Goal: Information Seeking & Learning: Learn about a topic

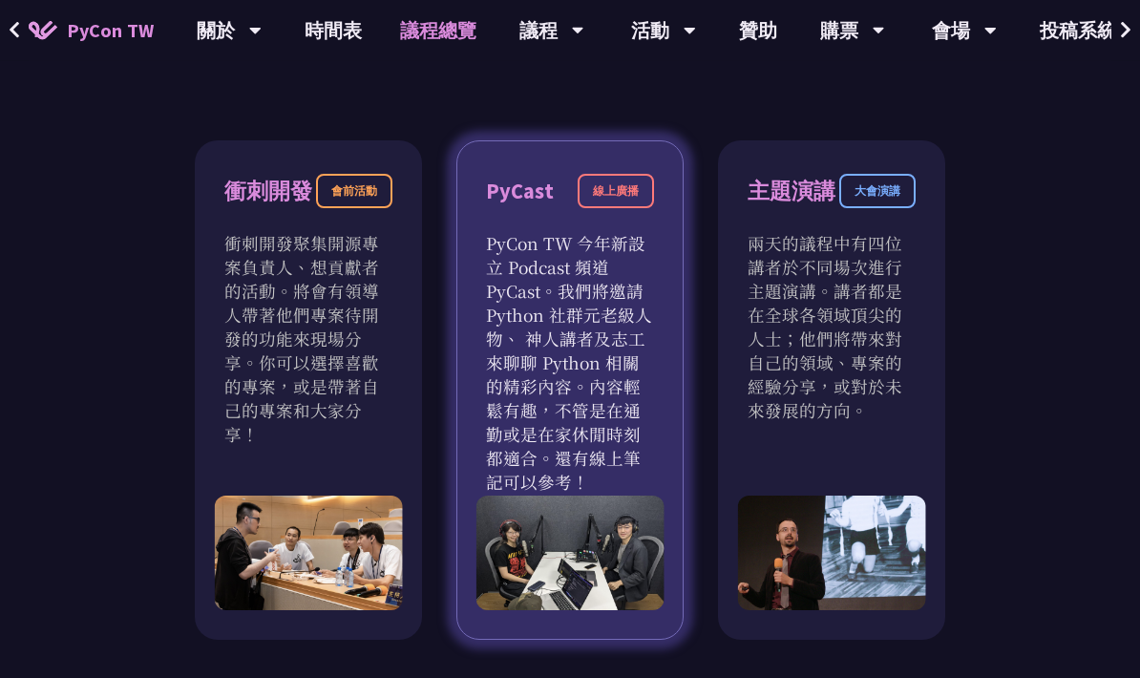
scroll to position [604, 0]
click at [643, 335] on p "PyCon TW 今年新設立 Podcast 頻道 PyCast。我們將邀請 Python 社群元老級人物、 神人講者及志工來聊聊 Python 相關的精彩內…" at bounding box center [570, 362] width 168 height 263
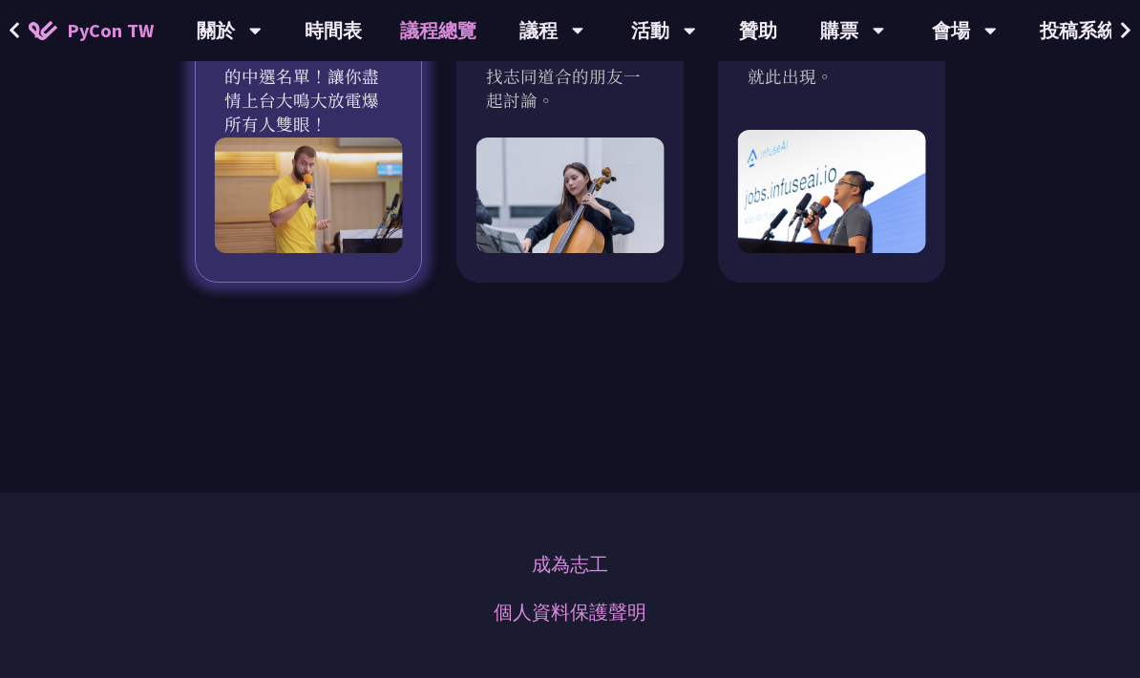
scroll to position [1789, 0]
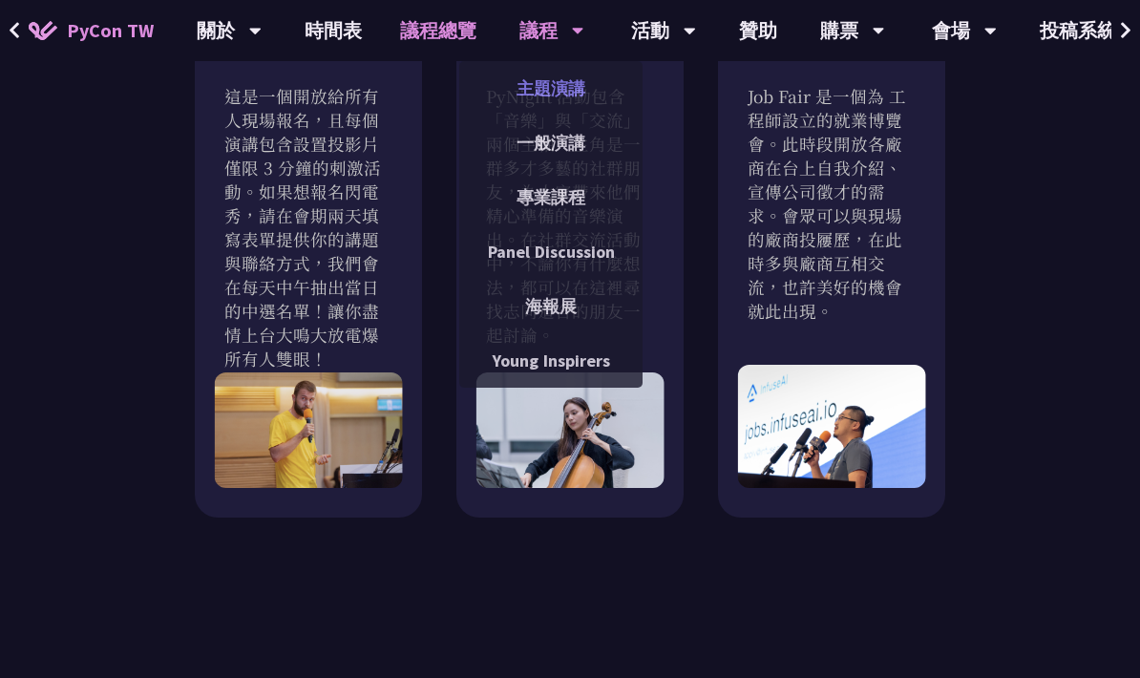
click at [539, 76] on link "主題演講" at bounding box center [550, 88] width 183 height 45
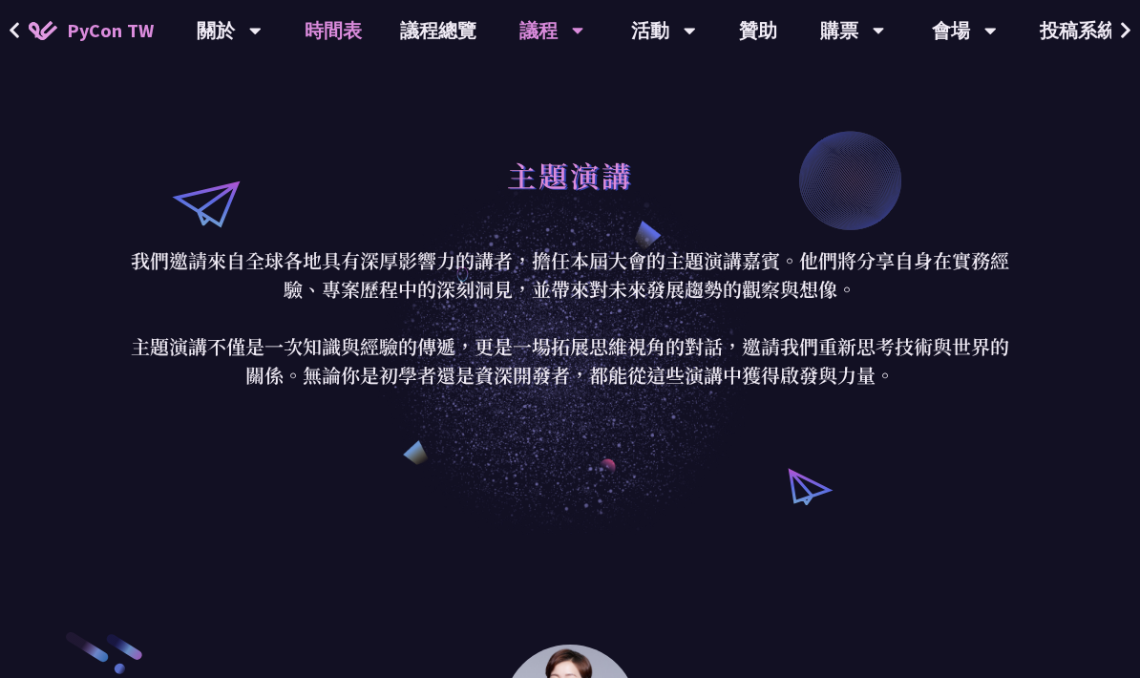
click at [326, 32] on link "時間表" at bounding box center [333, 30] width 95 height 61
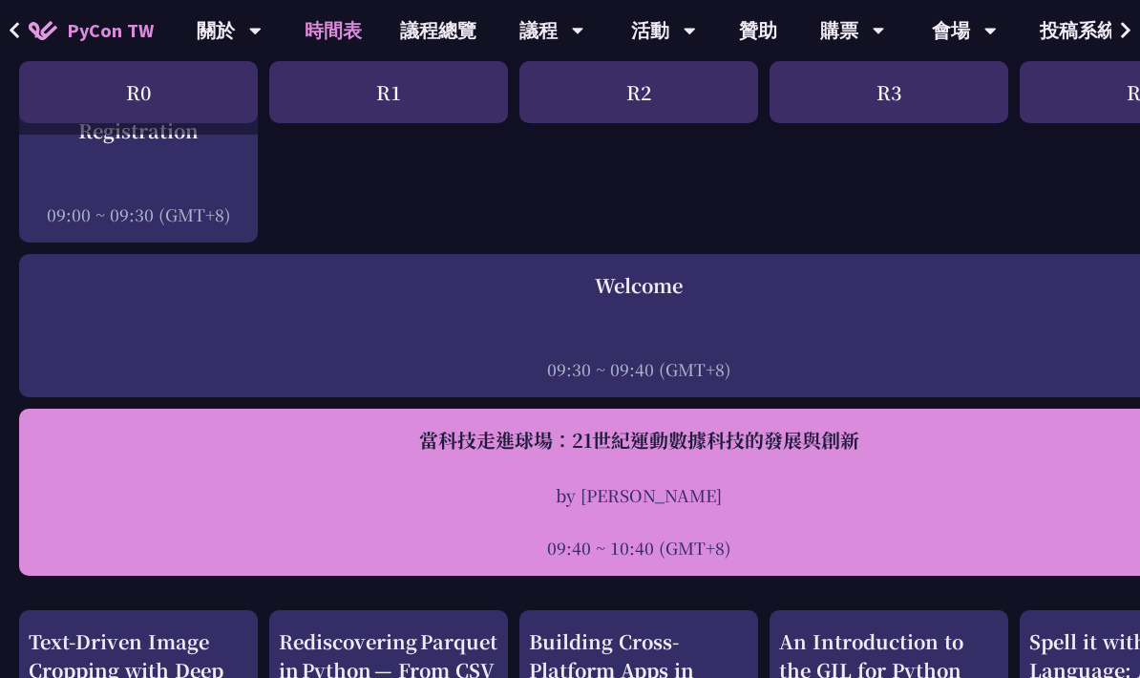
scroll to position [287, 0]
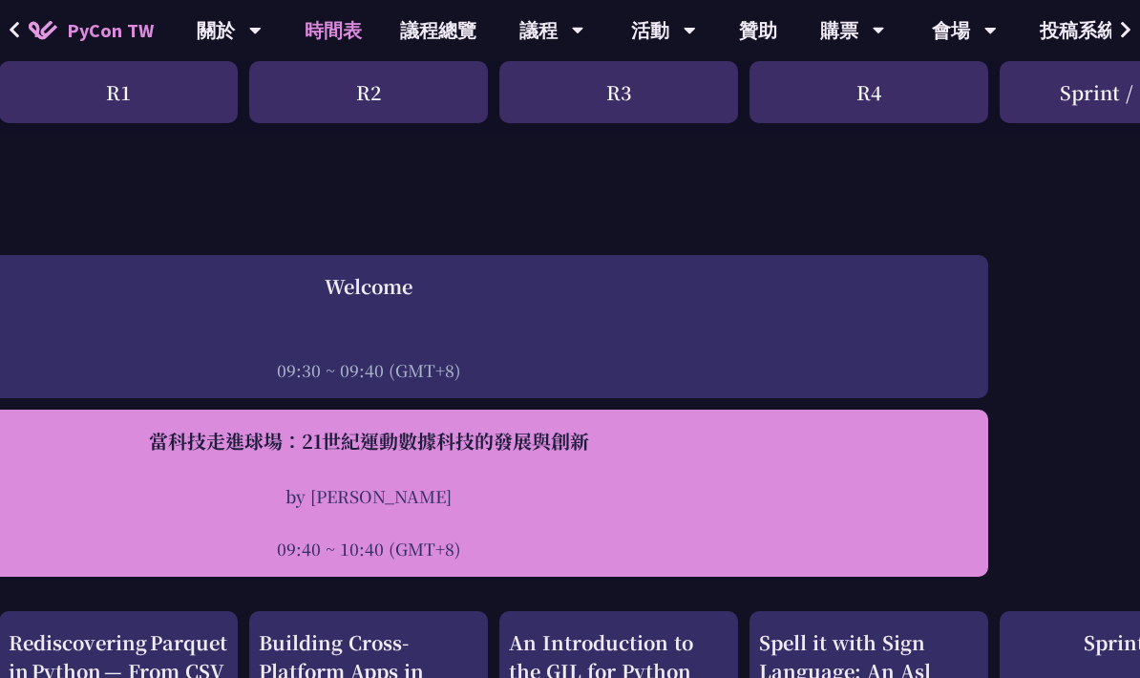
click at [507, 437] on div "當科技走進球場：21世紀運動數據科技的發展與創新" at bounding box center [368, 442] width 1220 height 29
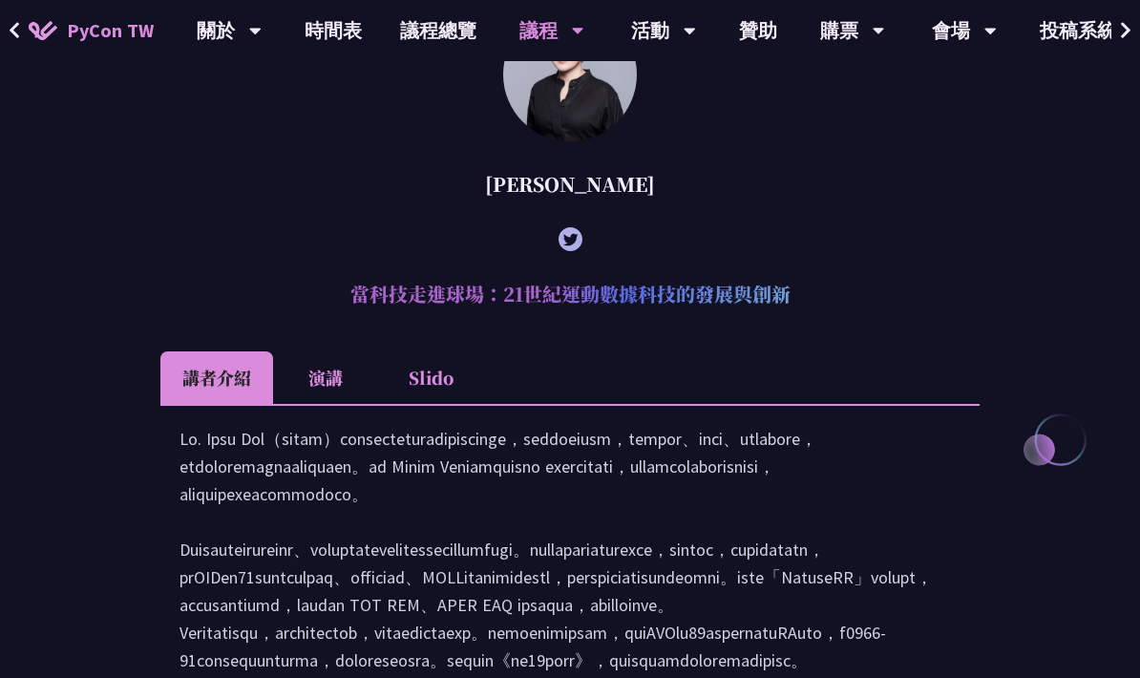
scroll to position [548, 0]
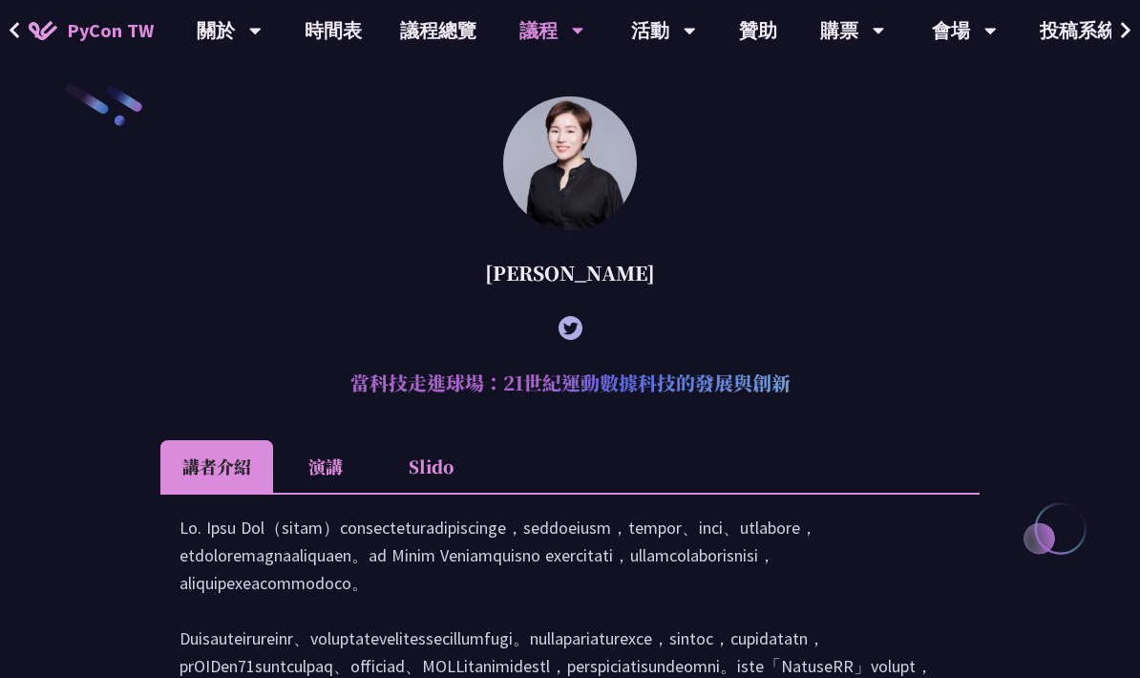
click at [18, 25] on icon at bounding box center [15, 30] width 10 height 16
click at [18, 30] on icon at bounding box center [15, 30] width 12 height 19
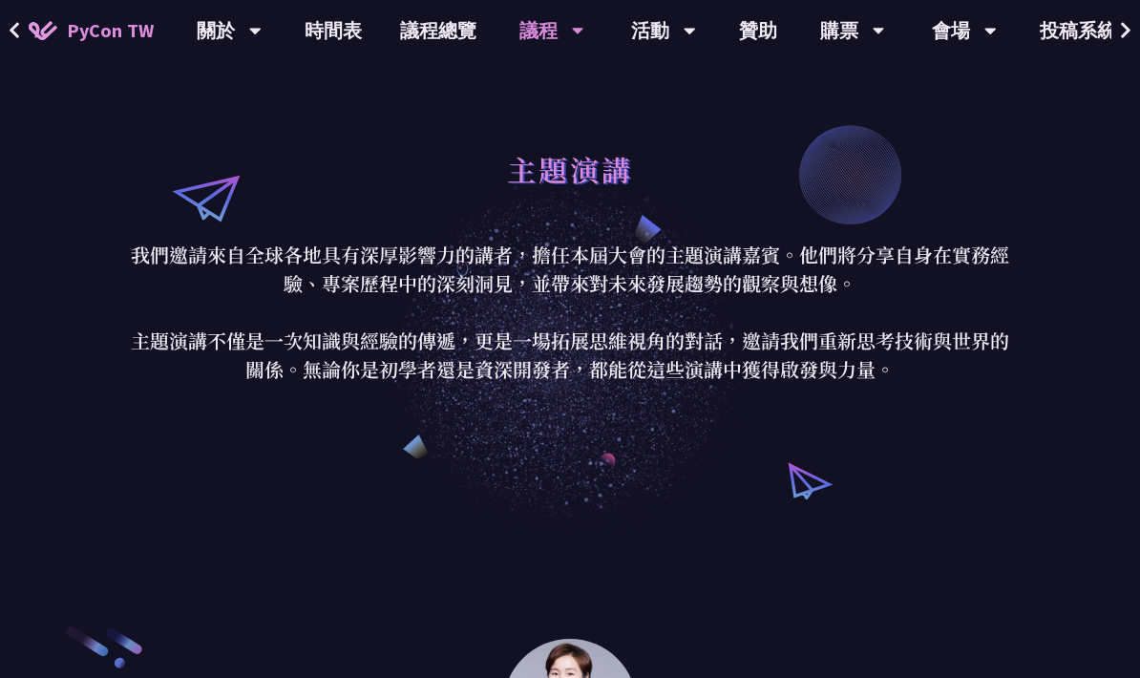
scroll to position [0, 0]
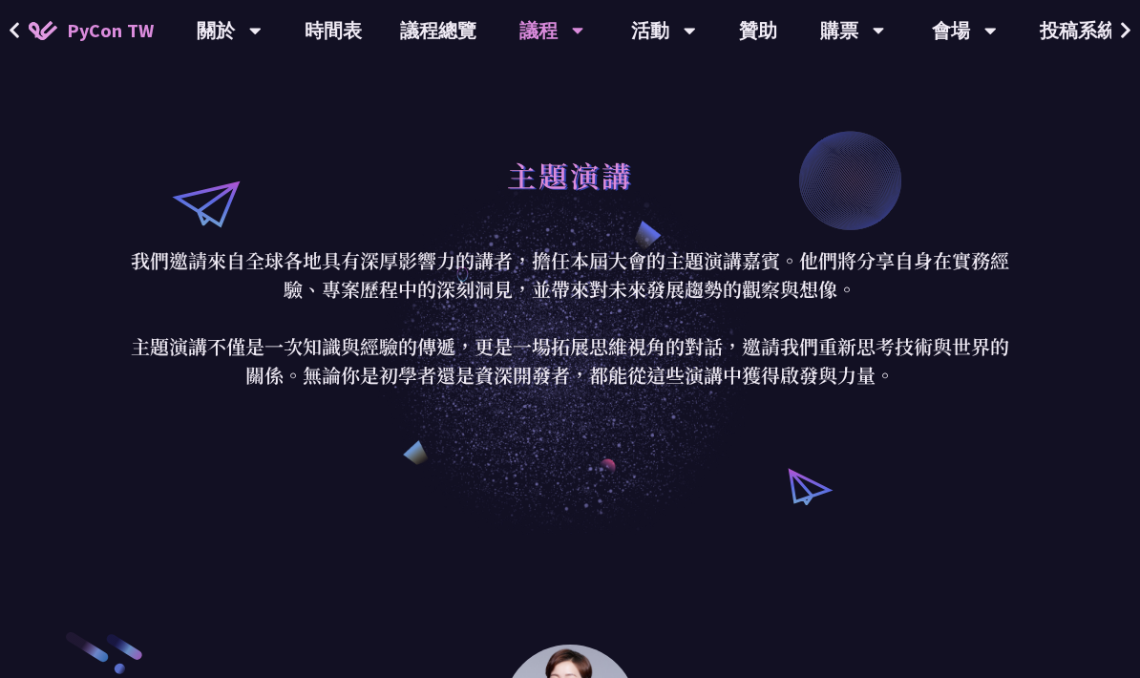
click at [21, 29] on button at bounding box center [14, 30] width 29 height 61
click at [316, 40] on link "時間表" at bounding box center [333, 30] width 95 height 61
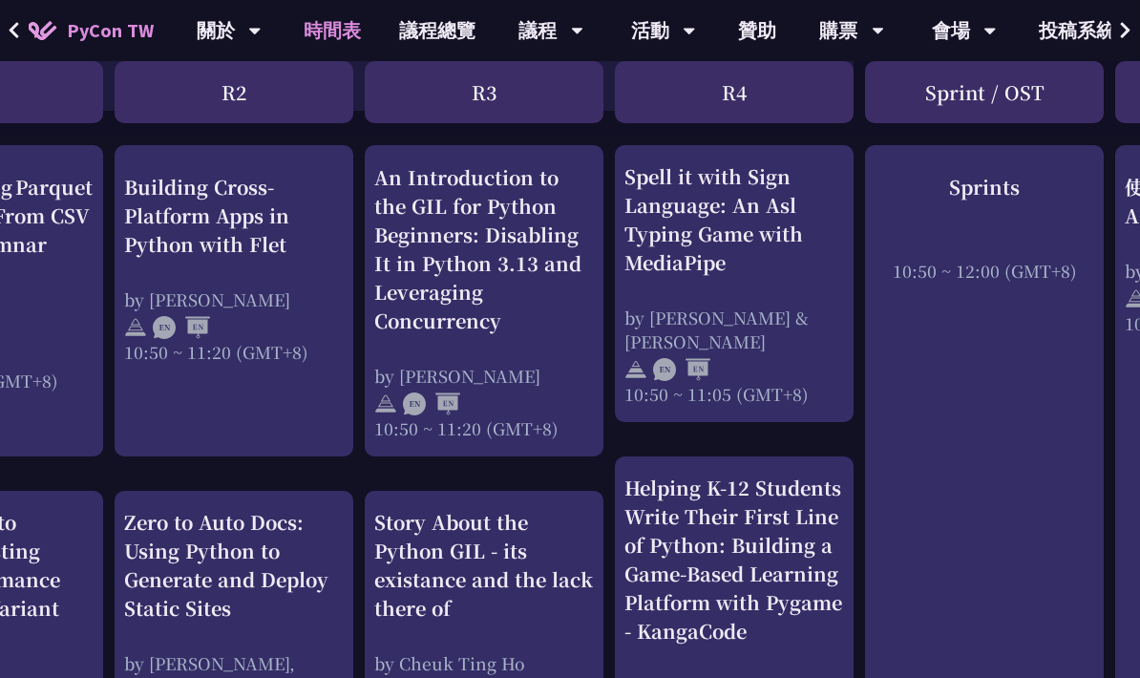
scroll to position [756, 404]
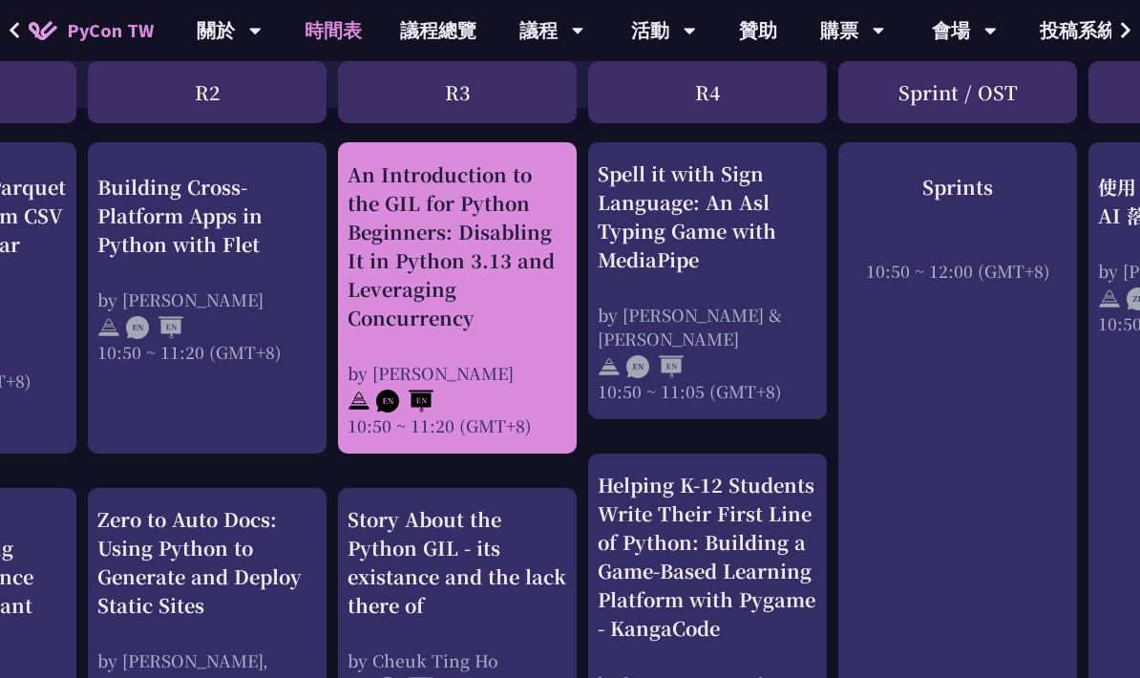
click at [413, 324] on div "An Introduction to the GIL for Python Beginners: Disabling It in Python 3.13 an…" at bounding box center [458, 246] width 220 height 172
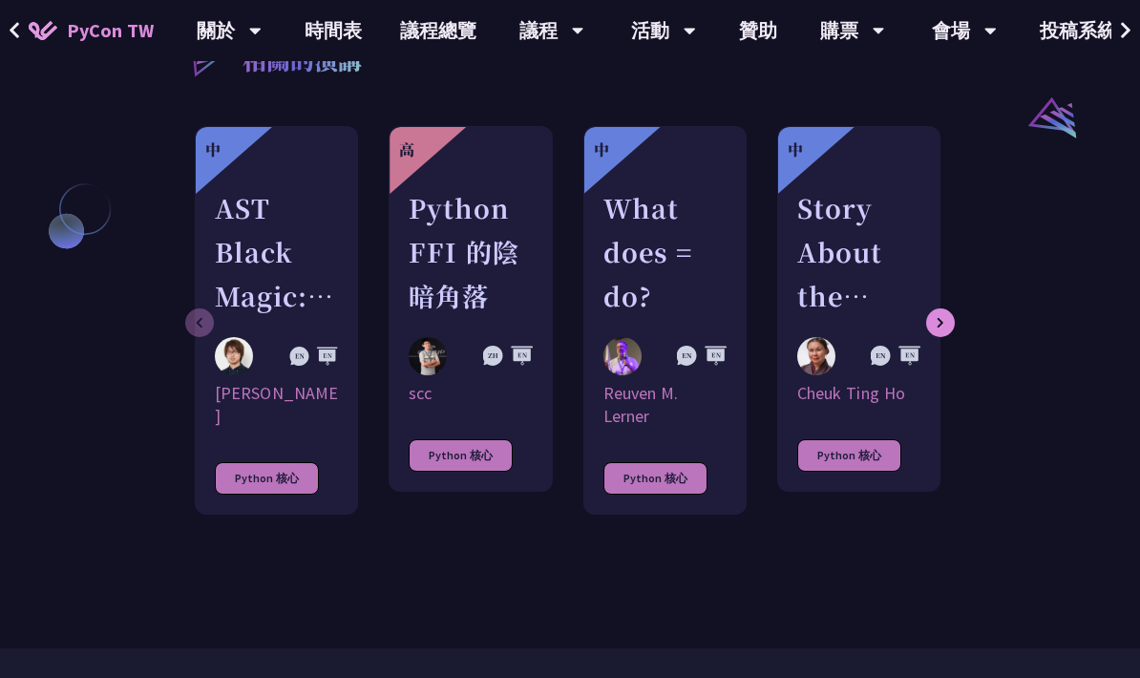
scroll to position [1537, 0]
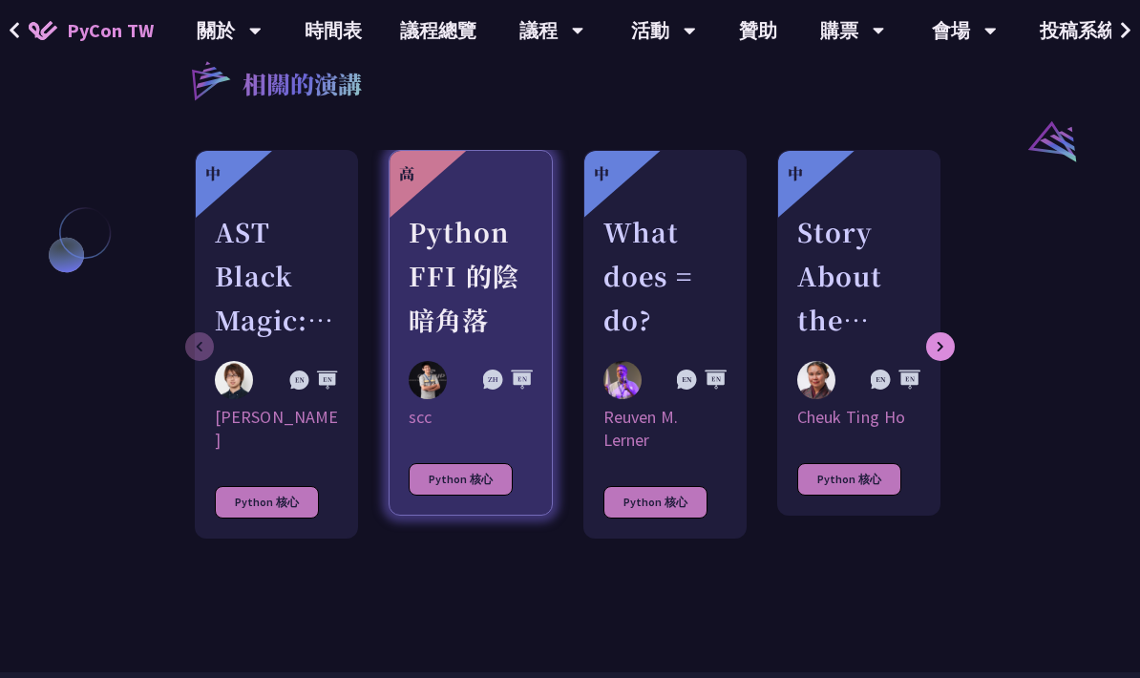
click at [469, 214] on div "Python FFI 的陰暗角落" at bounding box center [470, 276] width 123 height 132
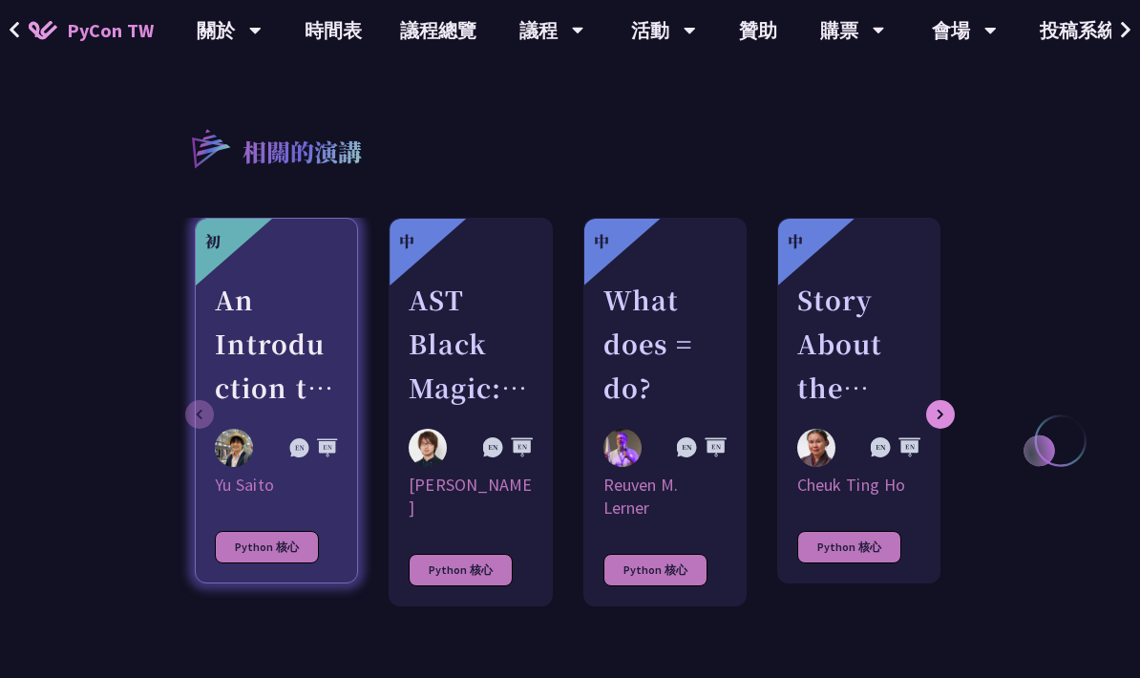
scroll to position [1809, 0]
click at [320, 278] on div "An Introduction to the GIL for Python Beginners: Disabling It in Python 3.13 an…" at bounding box center [276, 344] width 123 height 132
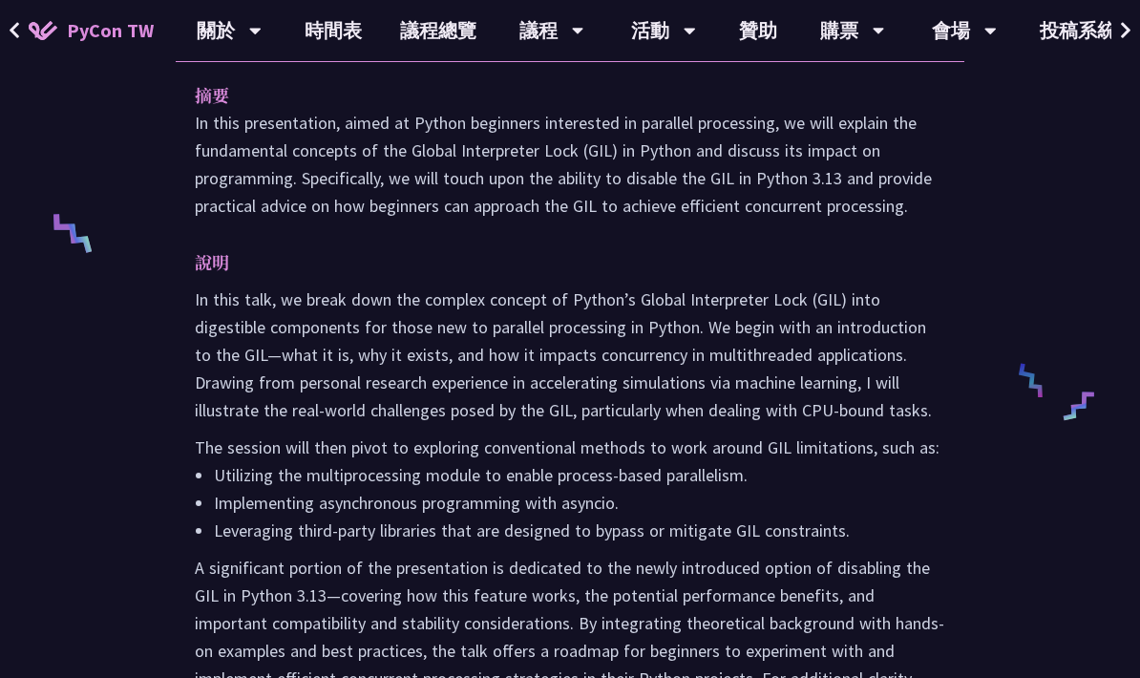
scroll to position [686, 0]
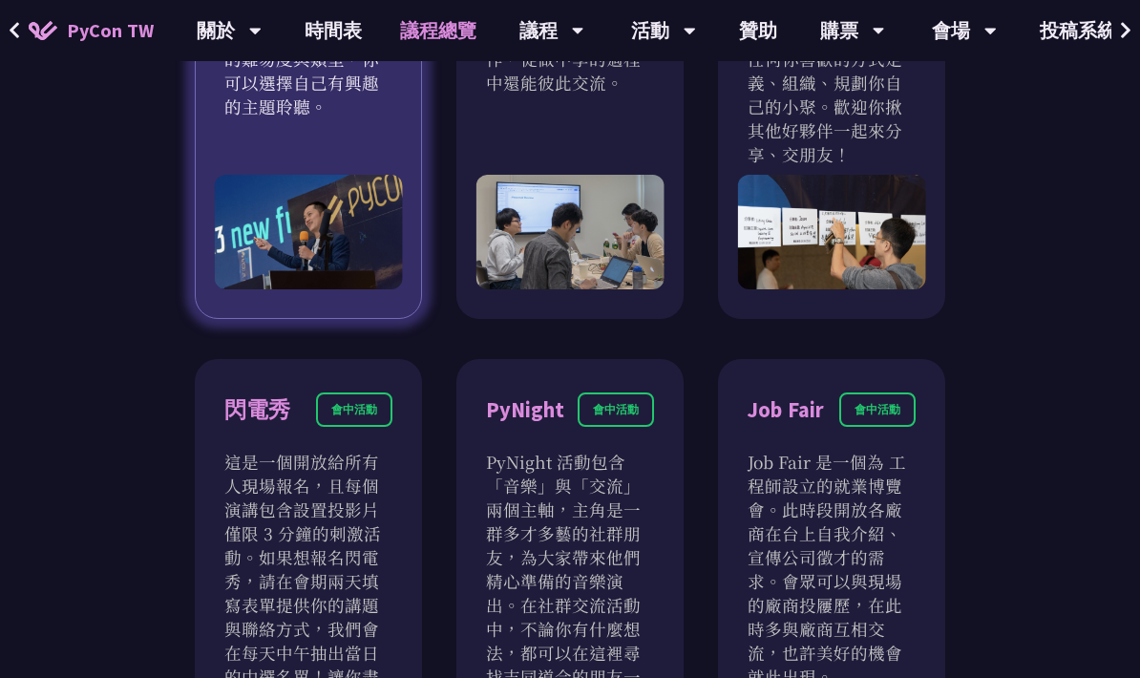
scroll to position [1317, 0]
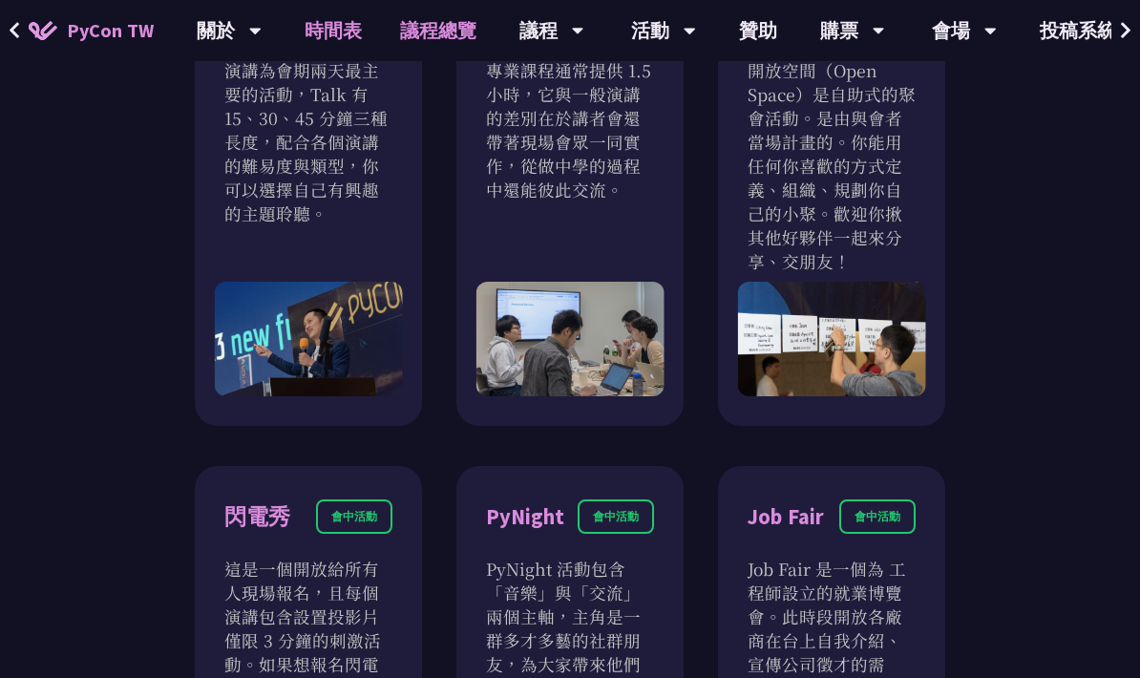
click at [328, 28] on link "時間表" at bounding box center [333, 30] width 95 height 61
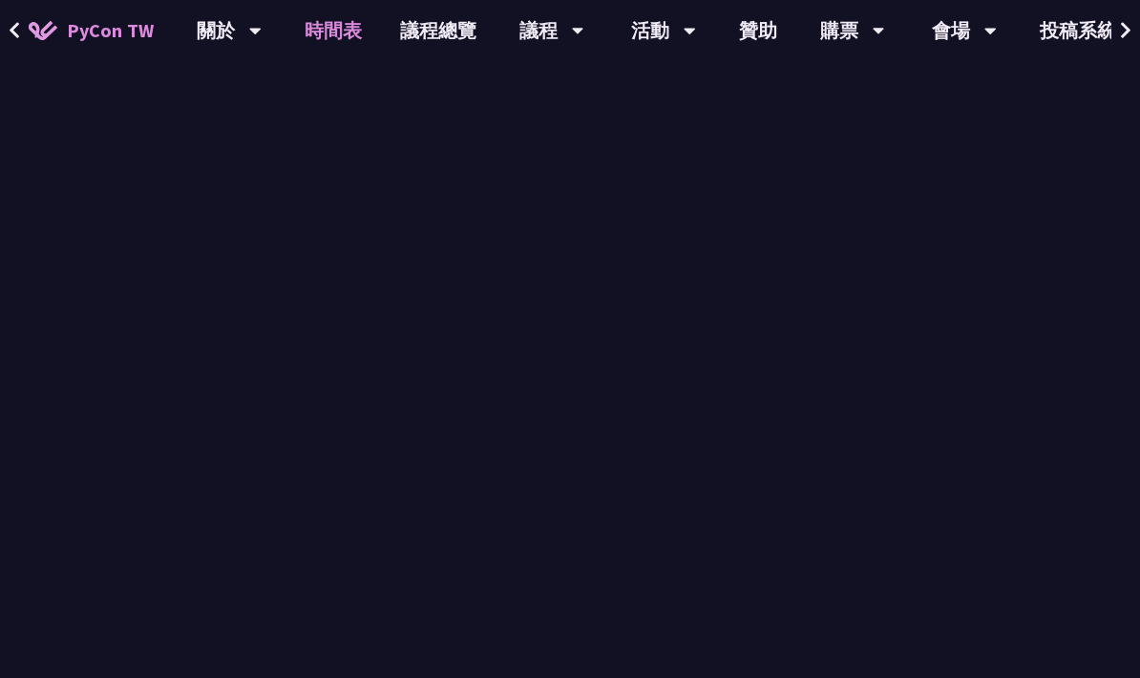
scroll to position [757, 0]
